Goal: Information Seeking & Learning: Understand process/instructions

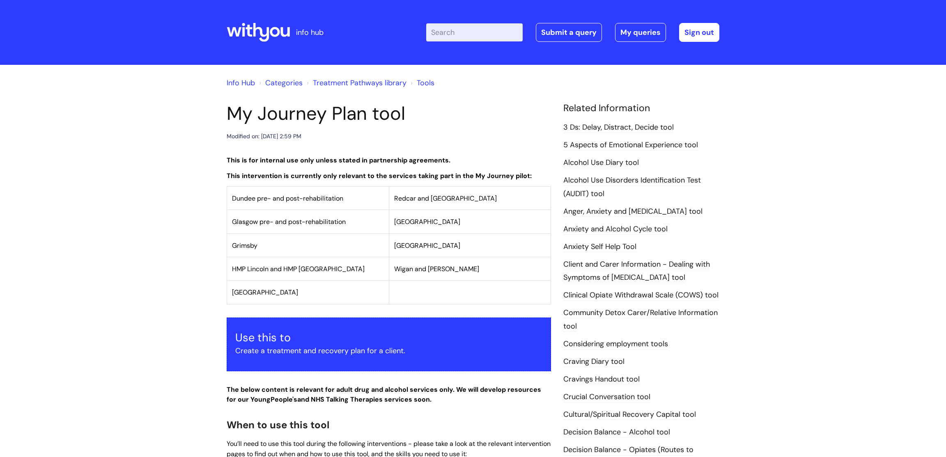
scroll to position [282, 0]
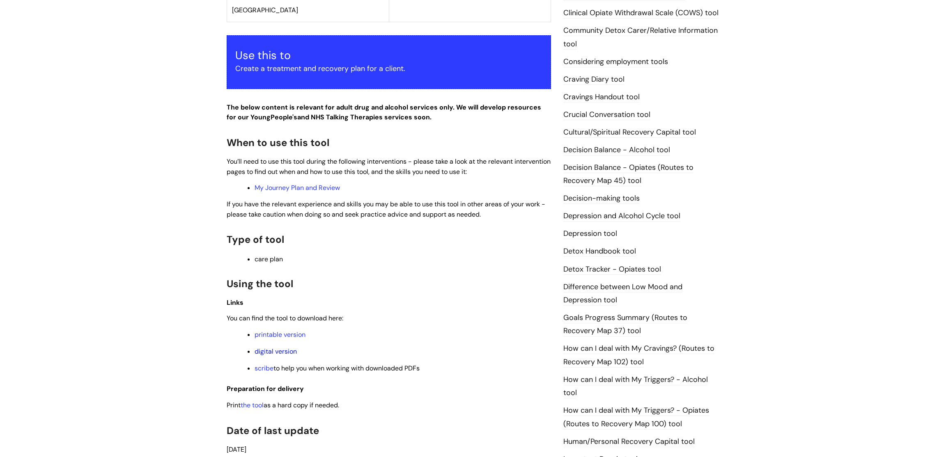
click at [270, 356] on link "digital version" at bounding box center [275, 351] width 42 height 9
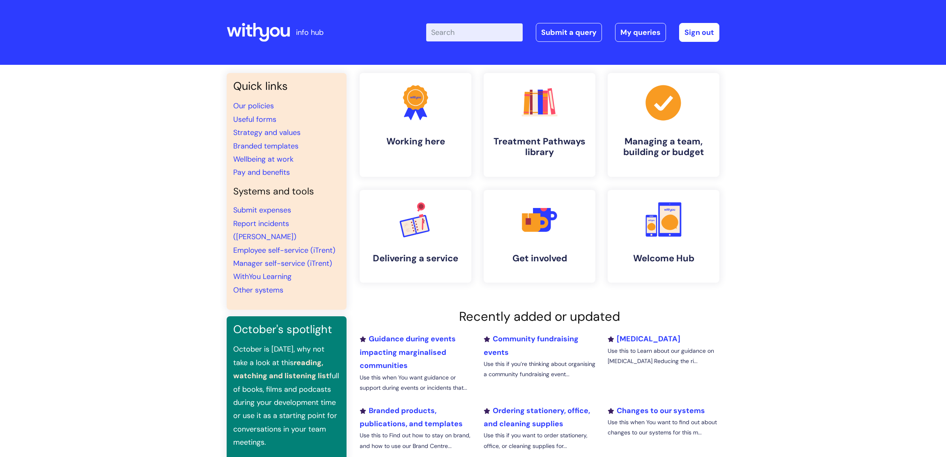
click at [468, 35] on input "Enter your search term here..." at bounding box center [474, 32] width 96 height 18
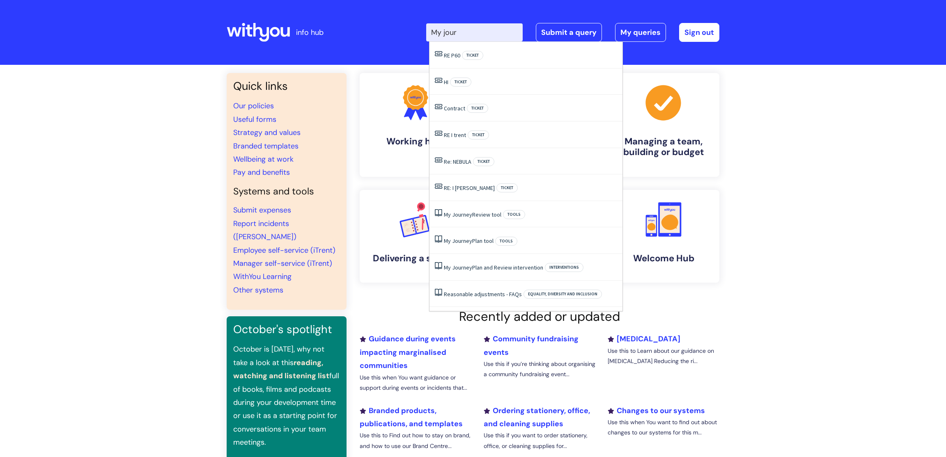
type input "My journ"
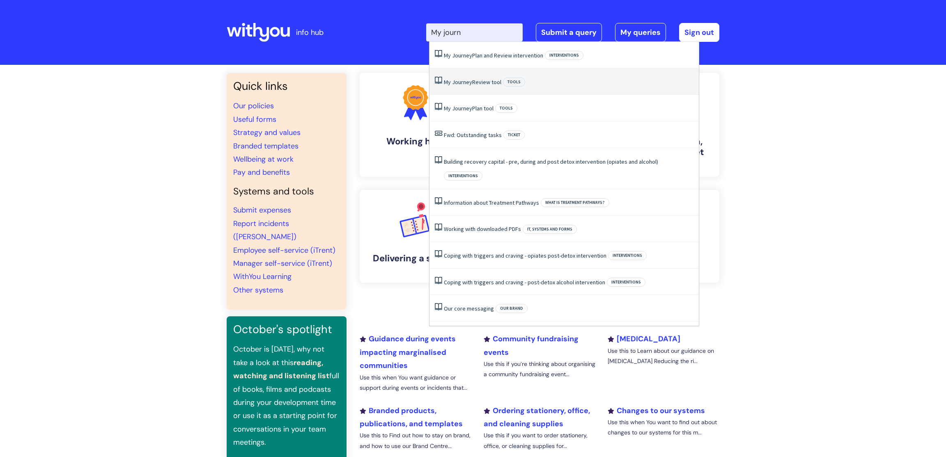
click at [491, 85] on link "My Journey Review tool" at bounding box center [472, 81] width 57 height 7
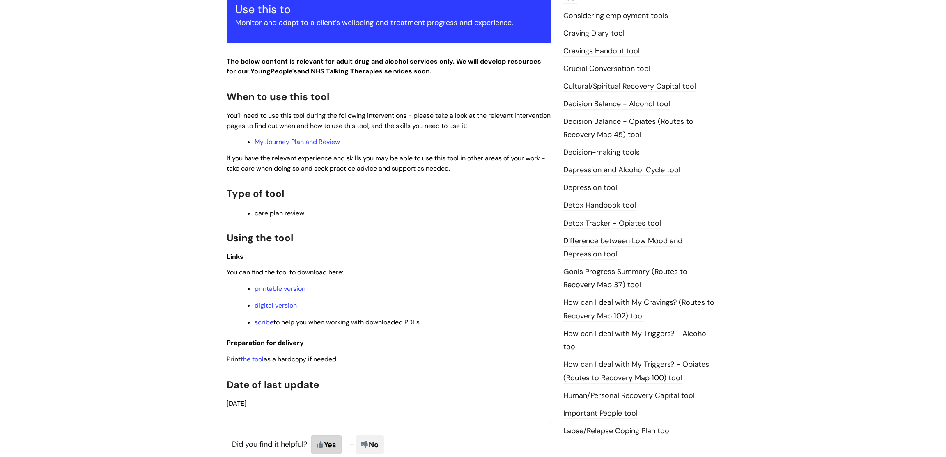
scroll to position [442, 0]
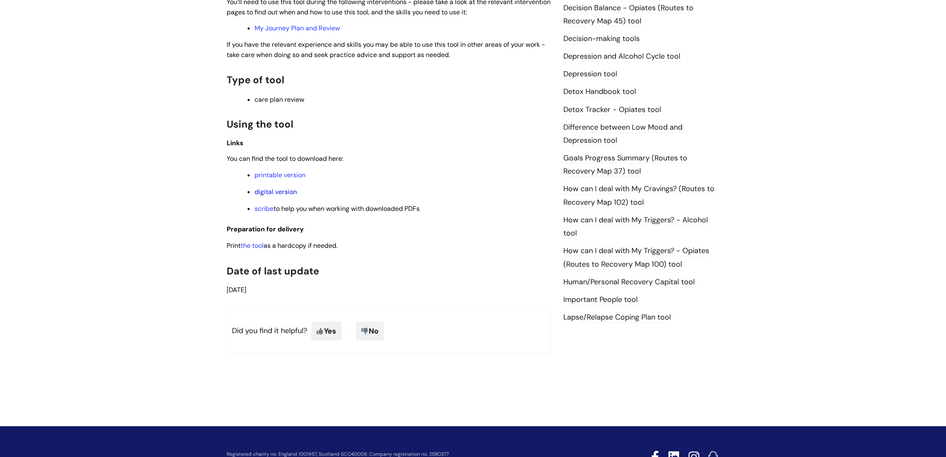
click at [281, 196] on link "digital version" at bounding box center [275, 192] width 42 height 9
